Goal: Task Accomplishment & Management: Manage account settings

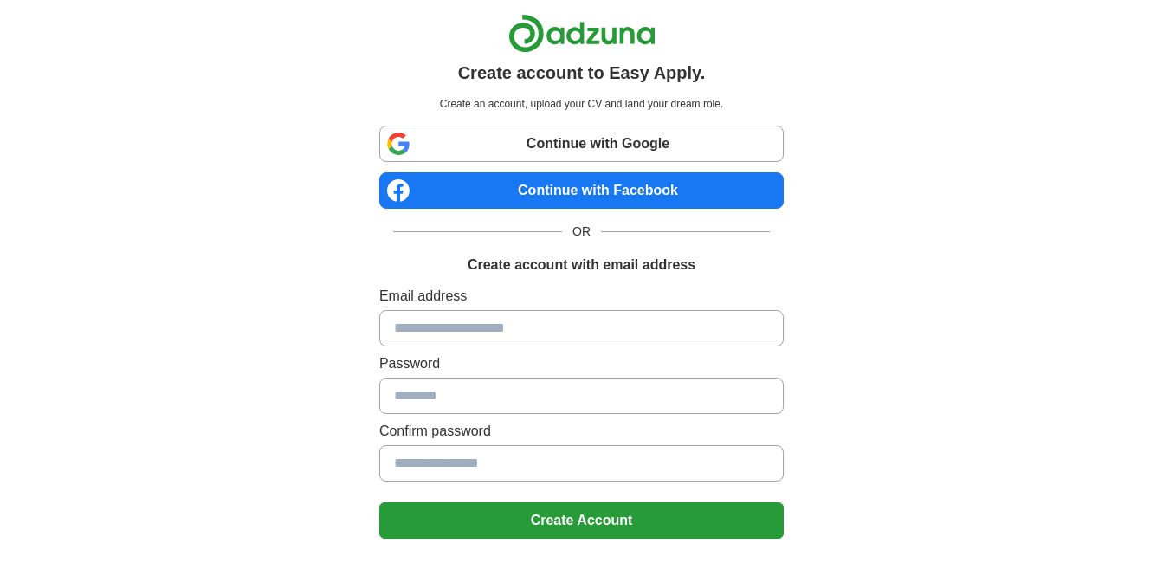
click at [510, 332] on input at bounding box center [581, 328] width 405 height 36
click at [890, 314] on div "Create account to Easy Apply. Create an account, upload your CV and land your d…" at bounding box center [582, 348] width 1081 height 696
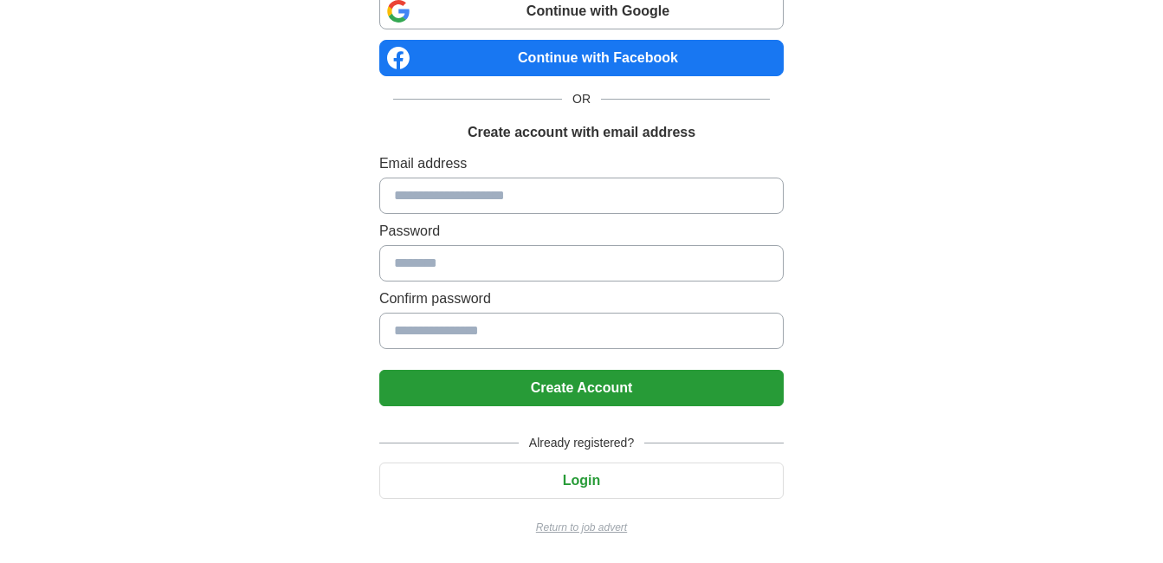
click at [574, 478] on button "Login" at bounding box center [581, 481] width 405 height 36
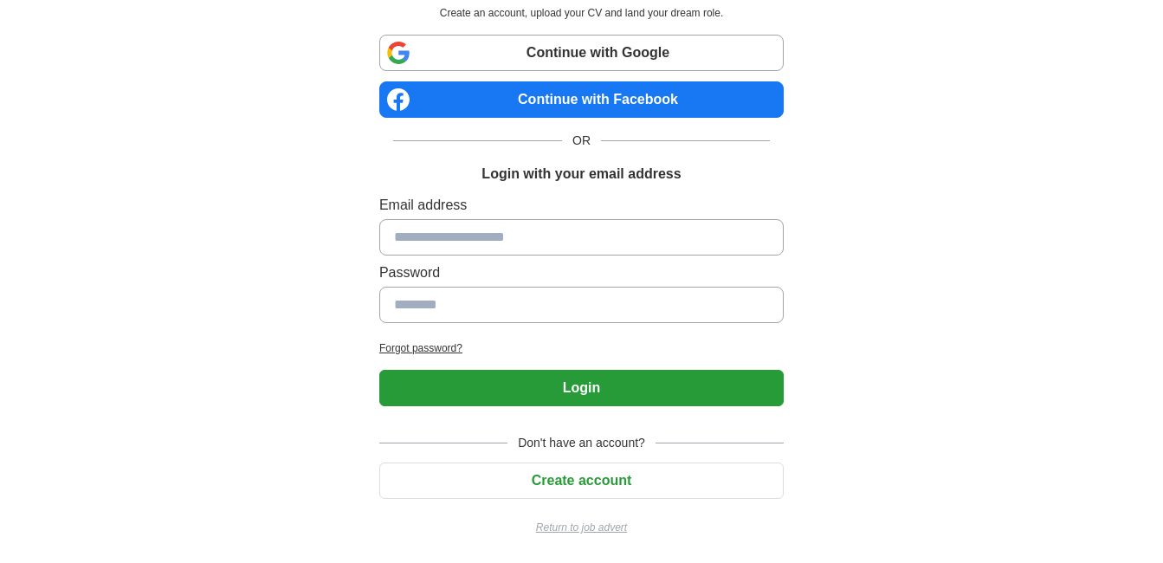
scroll to position [91, 0]
click at [547, 232] on input at bounding box center [581, 237] width 405 height 36
type input "**********"
click at [569, 405] on button "Login" at bounding box center [581, 388] width 405 height 36
